Goal: Task Accomplishment & Management: Manage account settings

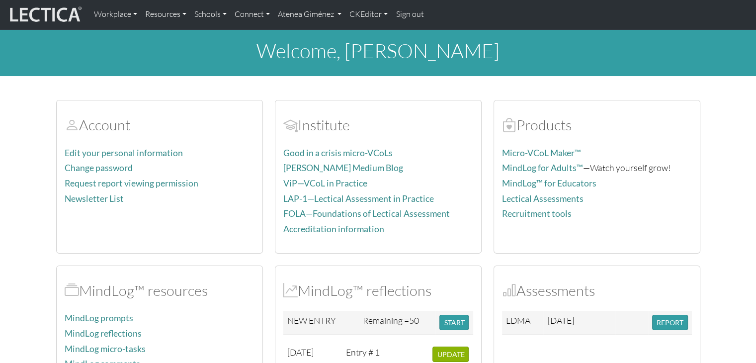
click at [314, 12] on link "Atenea Giménez" at bounding box center [310, 14] width 72 height 21
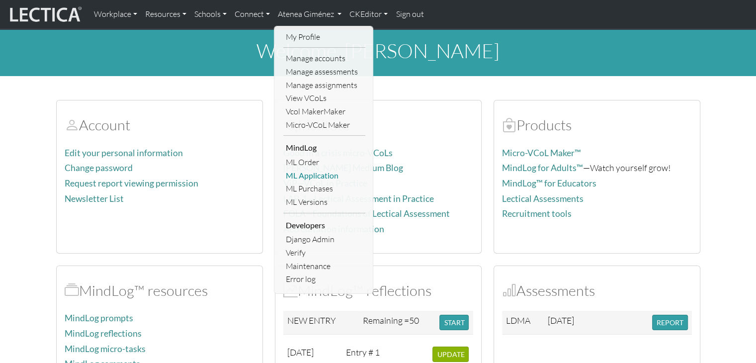
click at [309, 179] on link "ML Application" at bounding box center [324, 175] width 82 height 13
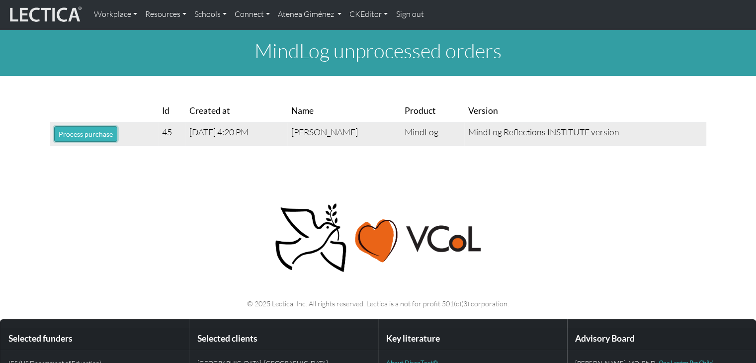
click at [103, 135] on button "Process purchase" at bounding box center [85, 133] width 63 height 15
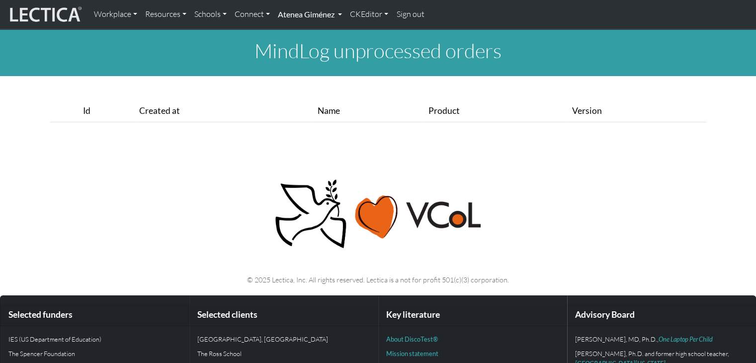
click at [312, 21] on link "Atenea Giménez" at bounding box center [310, 14] width 72 height 21
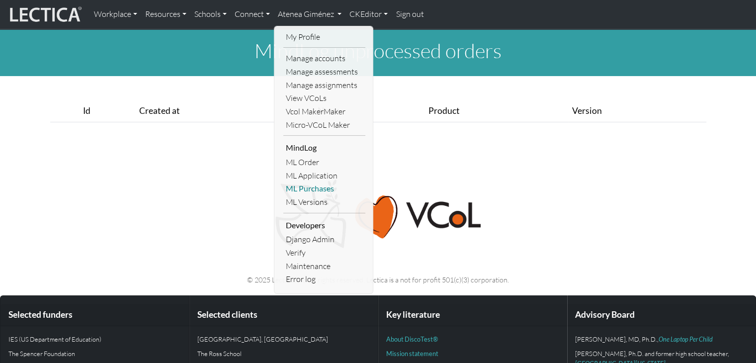
click at [315, 190] on link "ML Purchases" at bounding box center [324, 188] width 82 height 13
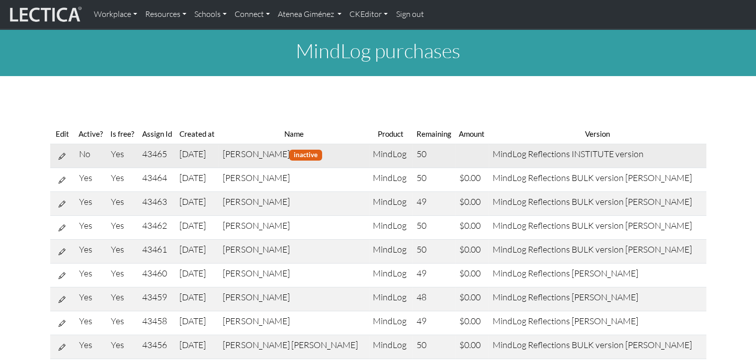
click at [59, 155] on icon at bounding box center [62, 156] width 7 height 8
select select "7"
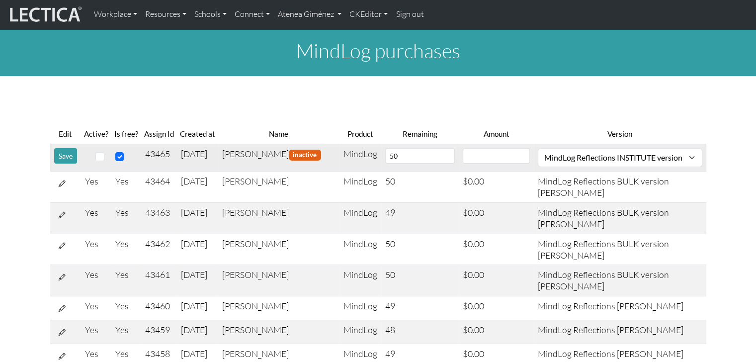
click at [507, 143] on th "Amount" at bounding box center [496, 134] width 75 height 20
click at [501, 155] on input "number" at bounding box center [496, 155] width 67 height 15
type input "0"
click at [101, 158] on input "checkbox" at bounding box center [99, 156] width 9 height 9
checkbox input "true"
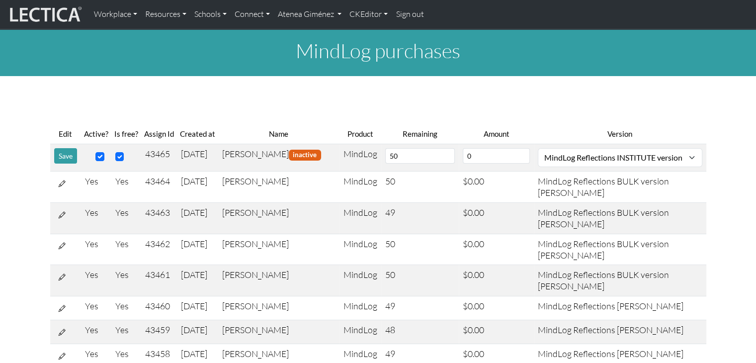
click at [74, 158] on button "Save" at bounding box center [65, 155] width 23 height 15
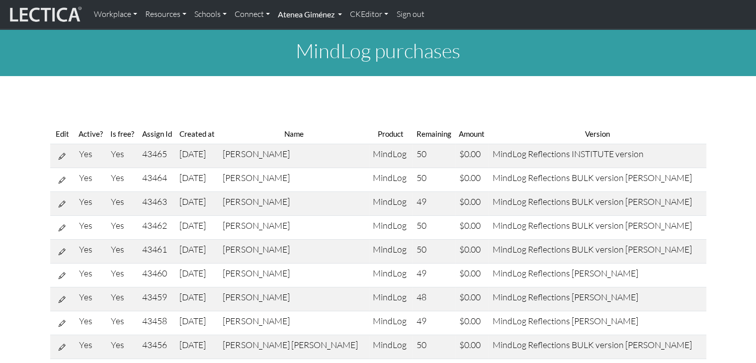
click at [310, 19] on link "Atenea Giménez" at bounding box center [310, 14] width 72 height 21
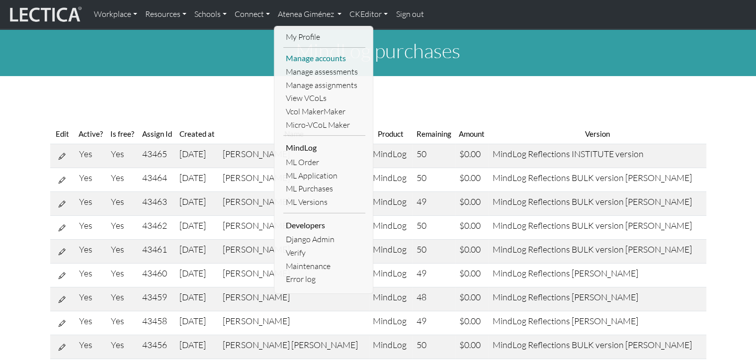
click at [314, 61] on link "Manage accounts" at bounding box center [324, 58] width 82 height 13
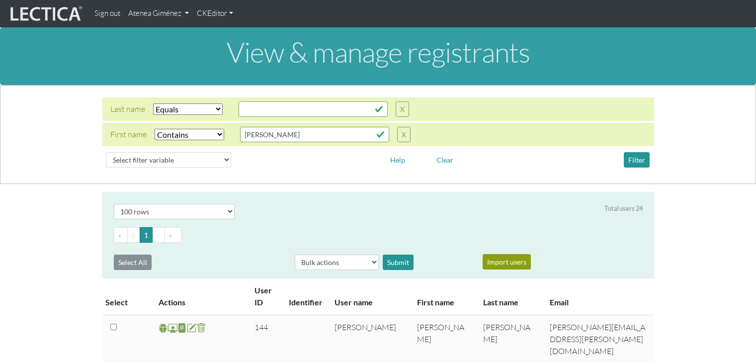
select select "iexact"
select select "icontains"
select select "100"
drag, startPoint x: 284, startPoint y: 132, endPoint x: 230, endPoint y: 133, distance: 54.2
click at [230, 133] on div "First name Select filter Equals Does not equal Contains Does not contain Starts…" at bounding box center [260, 134] width 300 height 15
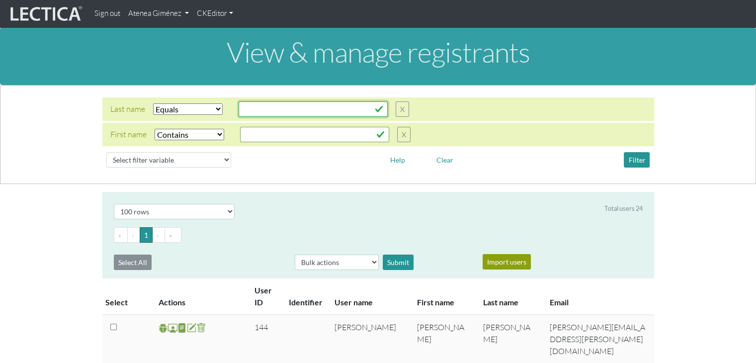
click at [246, 111] on input "text" at bounding box center [313, 108] width 149 height 15
type input "ausmus"
click at [627, 162] on button "Filter" at bounding box center [637, 159] width 26 height 15
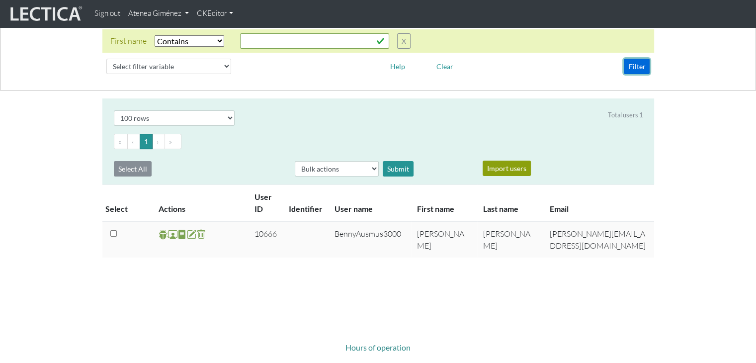
scroll to position [99, 0]
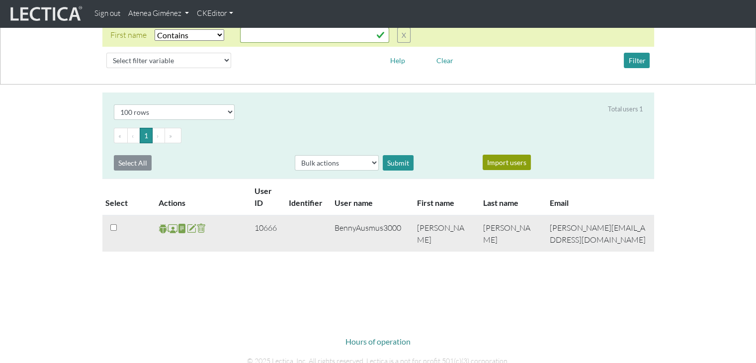
click at [168, 232] on span at bounding box center [172, 228] width 9 height 11
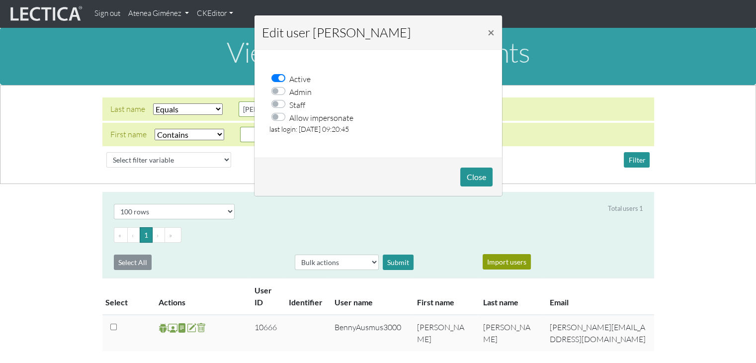
click at [289, 115] on label "Allow impersonate" at bounding box center [321, 117] width 64 height 13
click at [280, 115] on input "Allow impersonate" at bounding box center [281, 116] width 8 height 10
checkbox input "true"
click at [492, 179] on button "Close" at bounding box center [476, 177] width 32 height 19
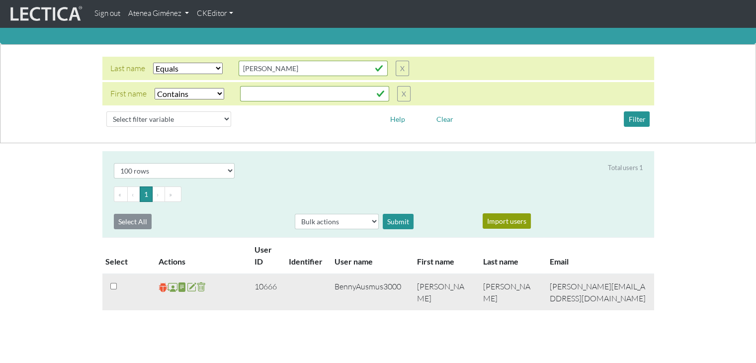
scroll to position [99, 0]
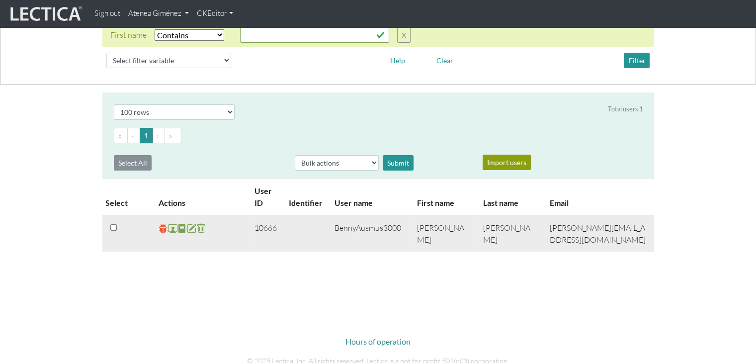
click at [163, 227] on span at bounding box center [163, 228] width 9 height 11
